Goal: Answer question/provide support

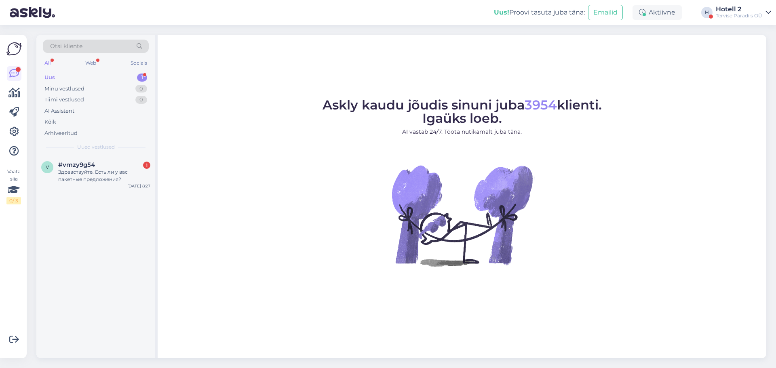
drag, startPoint x: 97, startPoint y: 176, endPoint x: 137, endPoint y: 194, distance: 43.4
click at [97, 176] on div "Здравствуйте. Есть ли у вас пакетные предложения?" at bounding box center [104, 176] width 92 height 15
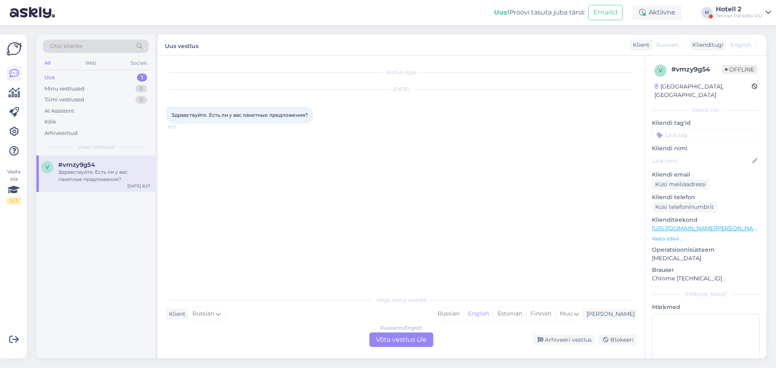
click at [402, 336] on div "Russian to English Võta vestlus üle" at bounding box center [402, 340] width 64 height 15
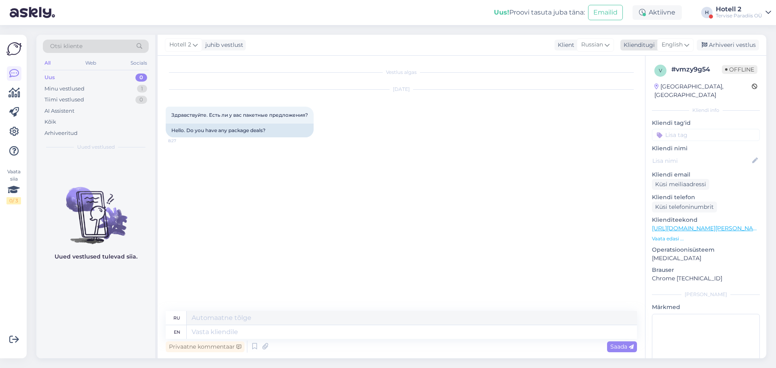
click at [686, 48] on icon at bounding box center [687, 44] width 5 height 9
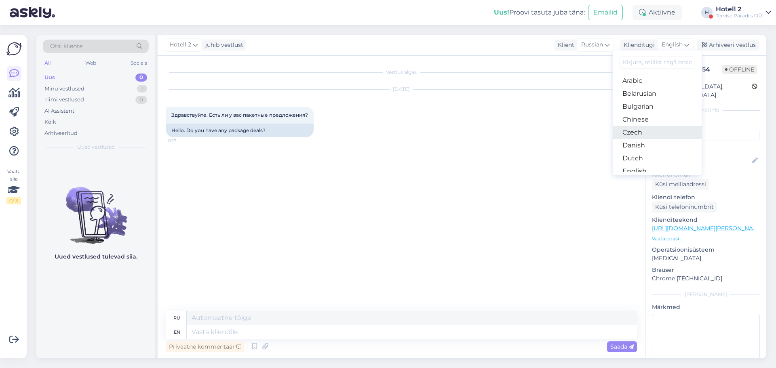
scroll to position [40, 0]
click at [670, 146] on link "Estonian" at bounding box center [657, 144] width 89 height 13
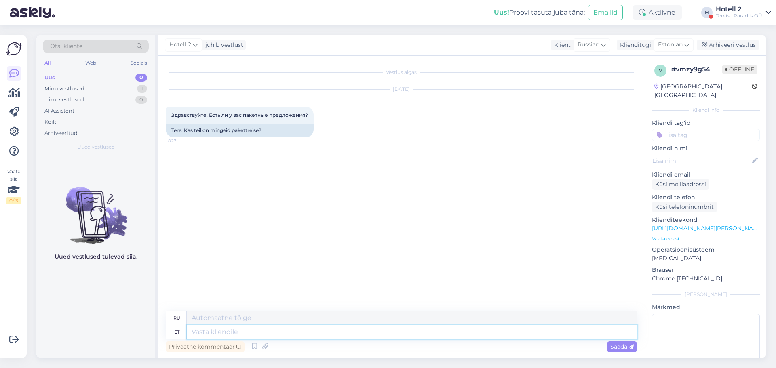
click at [226, 332] on textarea at bounding box center [412, 333] width 451 height 14
type textarea "Tere,"
type textarea "Привет"
type textarea "Tere,"
type textarea "Привет,"
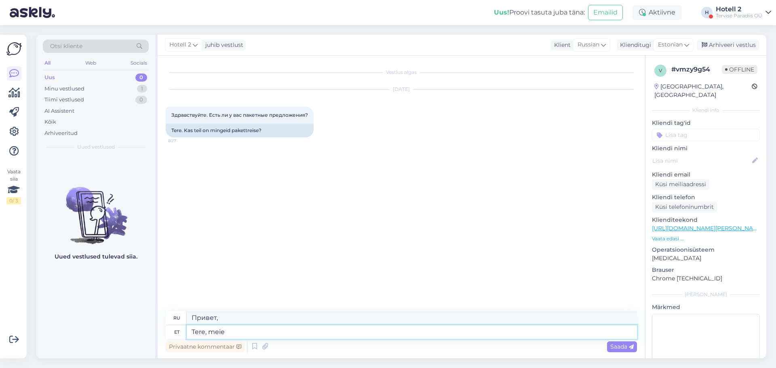
type textarea "Tere, meie"
type textarea "Привет, мы"
type textarea "Tere, meie pakettidega"
type textarea "Привет, с нашими пакетами"
type textarea "Tere, meie pakettidega saate t"
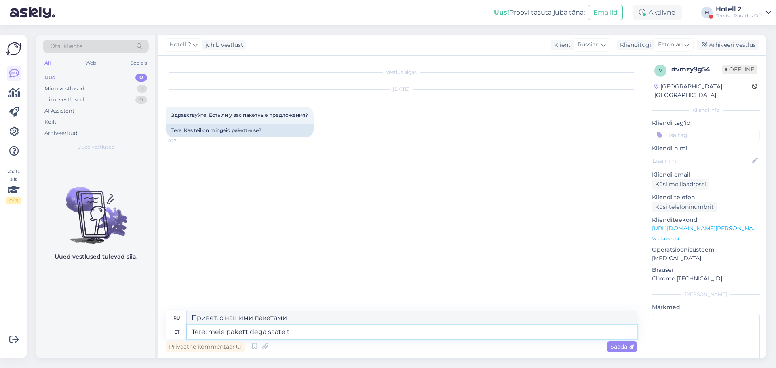
type textarea "Здравствуйте, с нашими пакетами вы можете"
type textarea "Tere, meie pakettidega saate tutvuda k"
type textarea "Здравствуйте, вы можете ознакомиться с нашими пакетами."
type textarea "Tere, meie pakettidega saate tutvuda kodulehel"
type textarea "Здравствуйте, вы можете ознакомиться с нашими пакетами на сайте."
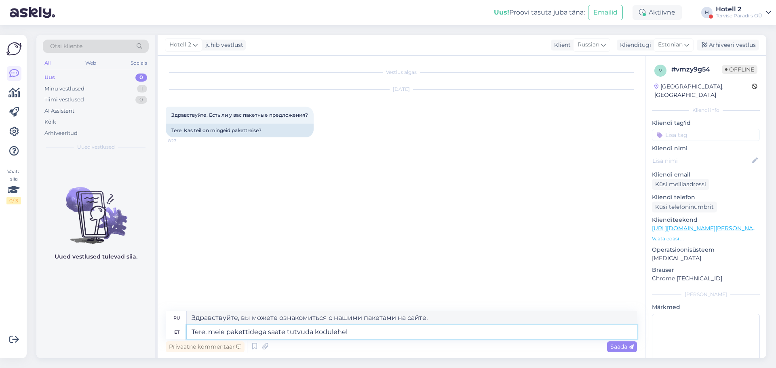
paste textarea "[URL][DOMAIN_NAME]"
type textarea "Tere, meie pakettidega saate tutvuda [URL][DOMAIN_NAME]"
type textarea "Здравствуйте, вы можете ознакомиться с нашими пакетами [URL][DOMAIN_NAME] !/acc…"
click at [315, 333] on textarea "Tere, meie pakettidega saate tutvuda [URL][DOMAIN_NAME]" at bounding box center [412, 333] width 451 height 14
click at [530, 329] on textarea "Tere, meie pakettidega saate tutvuda [URL][DOMAIN_NAME]" at bounding box center [412, 333] width 451 height 14
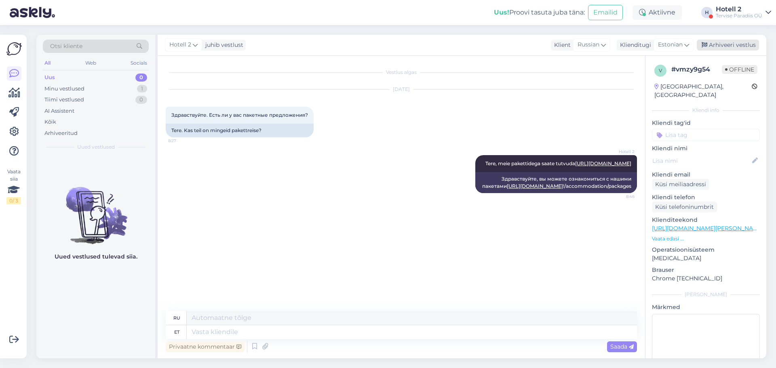
click at [742, 44] on div "Arhiveeri vestlus" at bounding box center [728, 45] width 62 height 11
